Goal: Navigation & Orientation: Find specific page/section

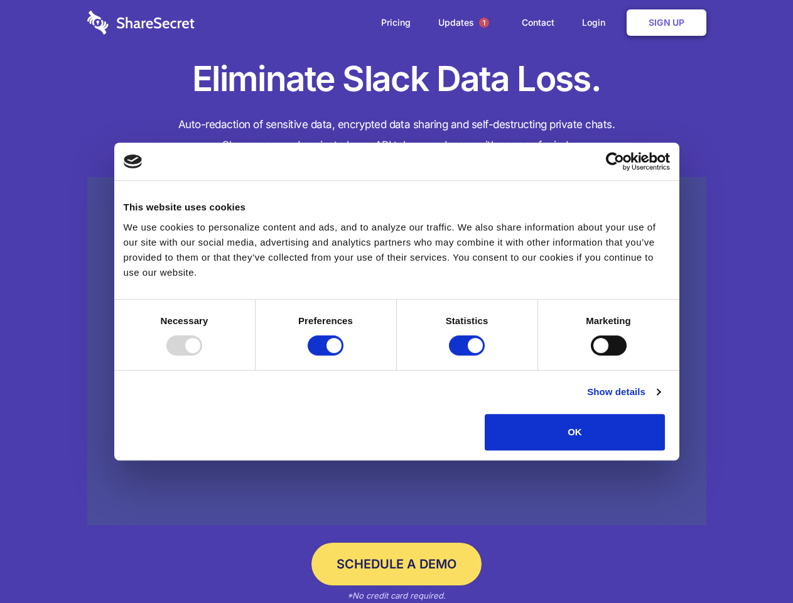
click at [202, 356] on div at bounding box center [184, 345] width 36 height 20
click at [344, 356] on input "Preferences" at bounding box center [326, 345] width 36 height 20
checkbox input "false"
click at [469, 356] on input "Statistics" at bounding box center [467, 345] width 36 height 20
checkbox input "false"
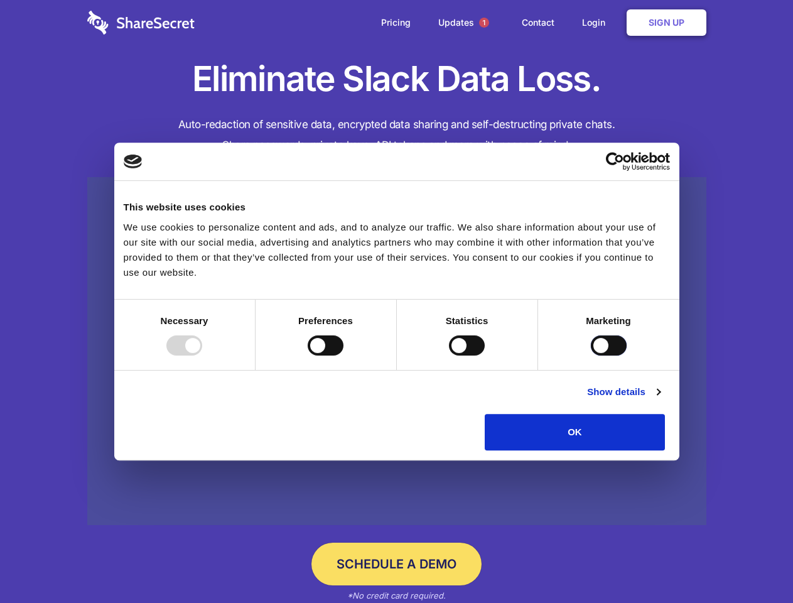
click at [591, 356] on input "Marketing" at bounding box center [609, 345] width 36 height 20
checkbox input "true"
click at [660, 399] on link "Show details" at bounding box center [623, 391] width 73 height 15
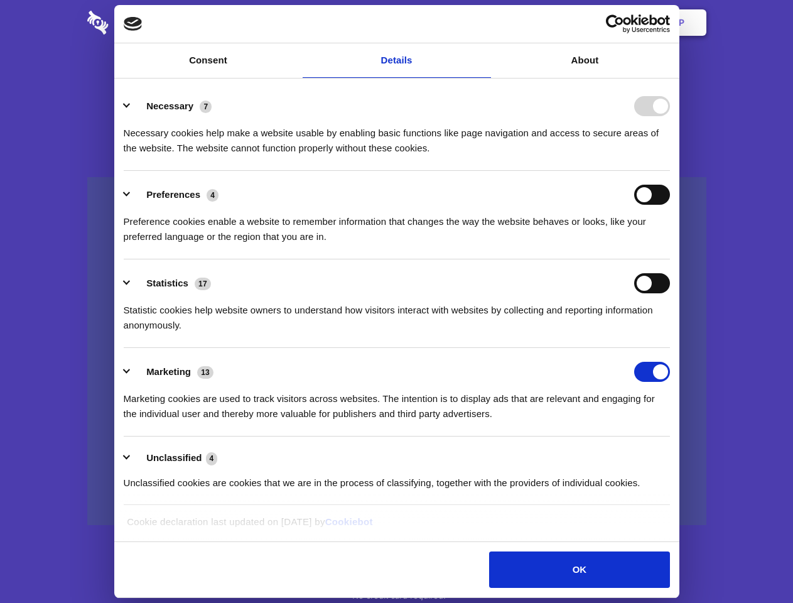
click at [670, 171] on li "Necessary 7 Necessary cookies help make a website usable by enabling basic func…" at bounding box center [397, 126] width 546 height 89
click at [484, 23] on span "1" at bounding box center [484, 23] width 10 height 10
